Goal: Register for event/course

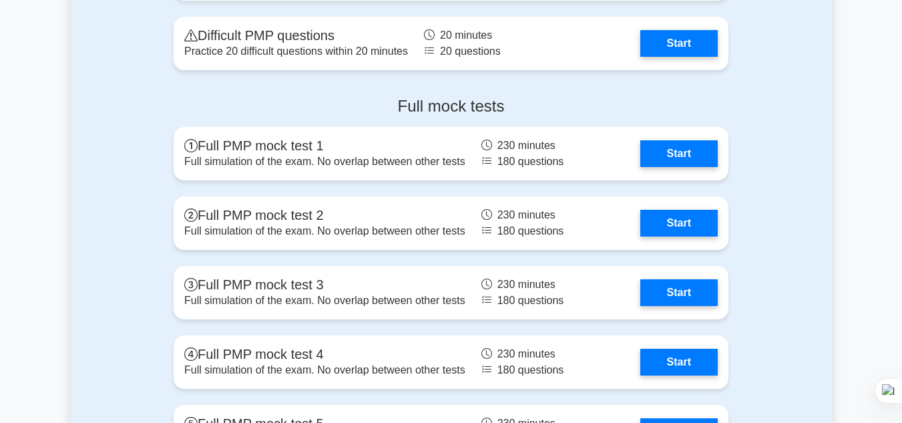
scroll to position [3814, 0]
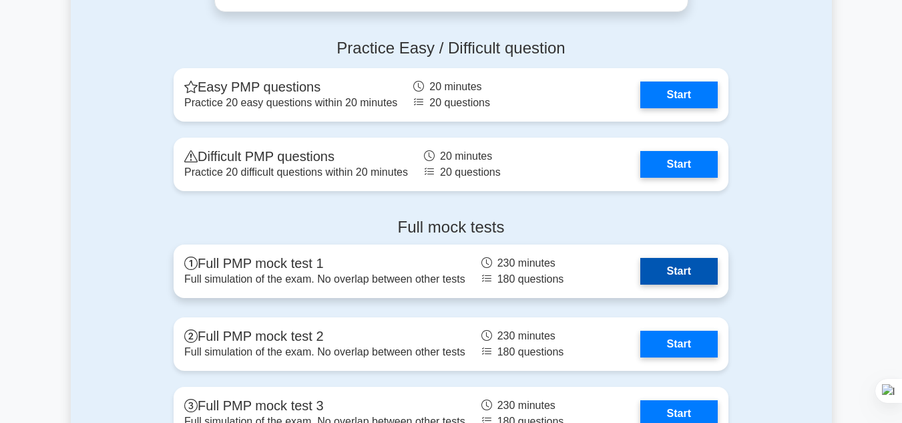
click at [666, 272] on link "Start" at bounding box center [678, 271] width 77 height 27
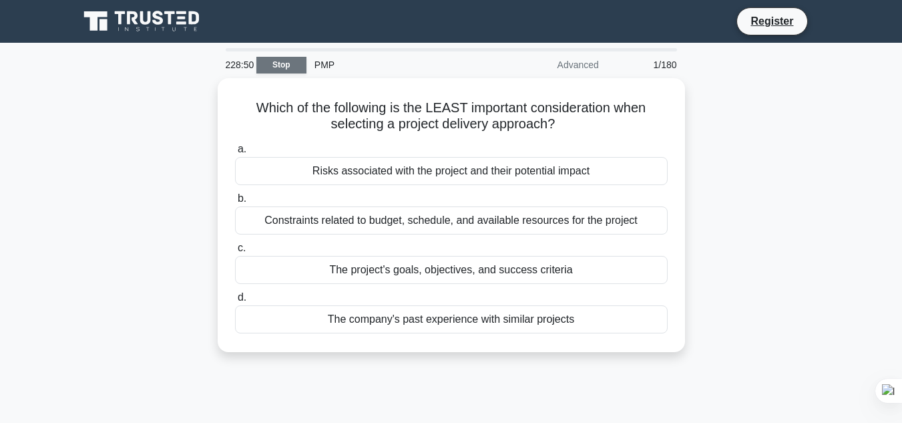
click at [268, 65] on link "Stop" at bounding box center [281, 65] width 50 height 17
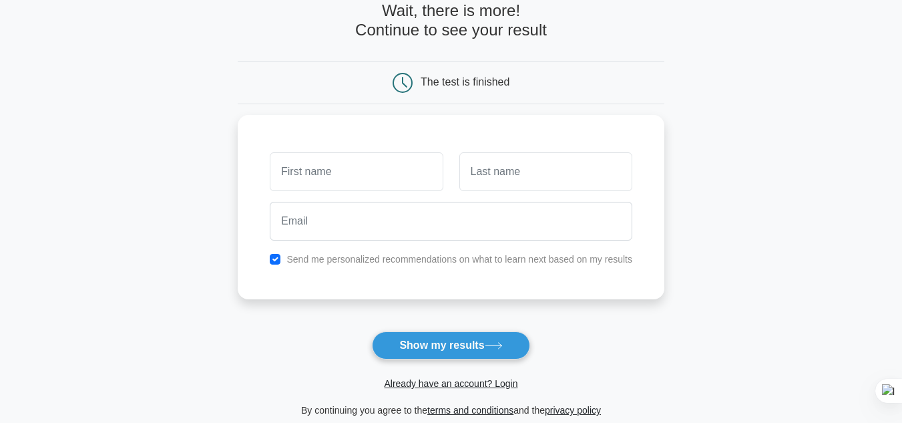
scroll to position [74, 0]
click at [492, 352] on button "Show my results" at bounding box center [451, 345] width 158 height 28
